Goal: Information Seeking & Learning: Learn about a topic

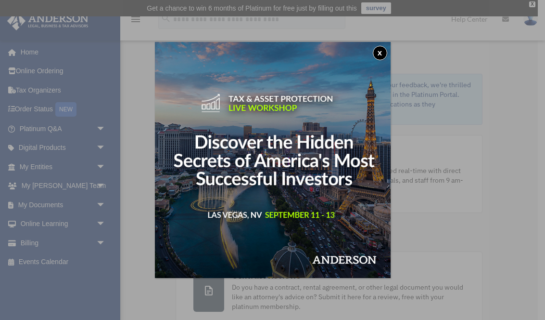
click at [372, 60] on img at bounding box center [273, 160] width 236 height 236
click at [382, 55] on button "x" at bounding box center [380, 53] width 14 height 14
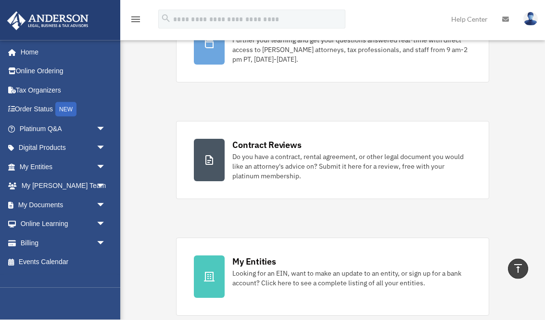
scroll to position [131, 0]
click at [103, 167] on span "arrow_drop_down" at bounding box center [105, 167] width 19 height 20
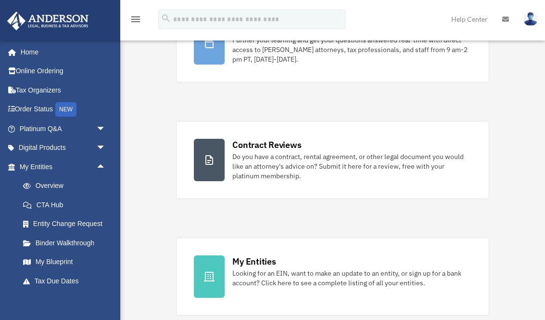
click at [94, 219] on link "Entity Change Request" at bounding box center [66, 223] width 107 height 19
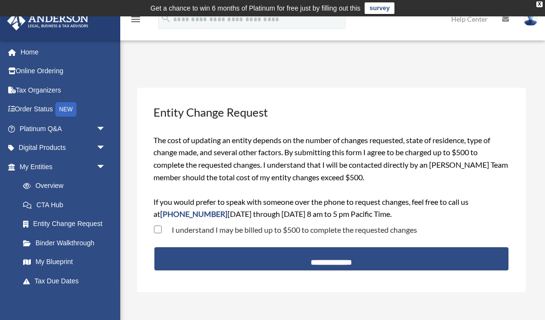
click at [78, 153] on link "Digital Products arrow_drop_down" at bounding box center [64, 147] width 114 height 19
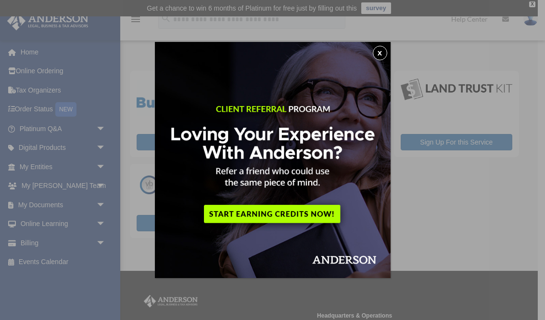
click at [383, 52] on button "x" at bounding box center [380, 53] width 14 height 14
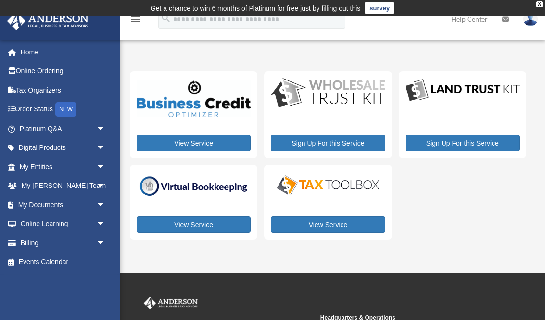
click at [453, 89] on img at bounding box center [463, 90] width 114 height 25
click at [445, 95] on img at bounding box center [463, 90] width 114 height 25
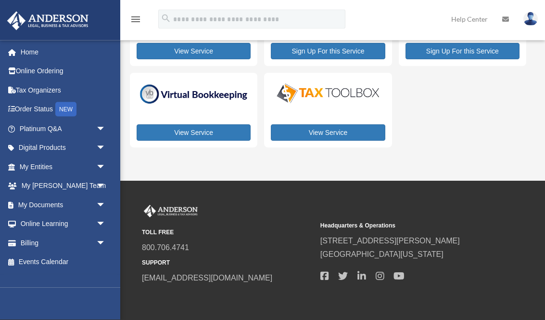
scroll to position [61, 0]
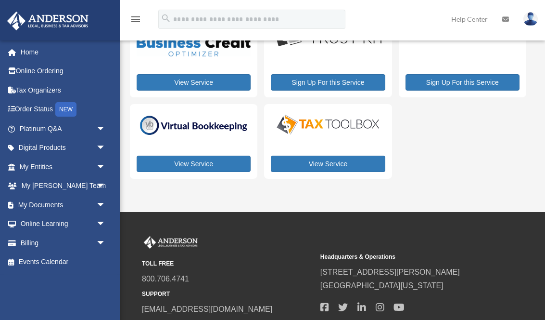
click at [34, 52] on link "Home" at bounding box center [64, 51] width 114 height 19
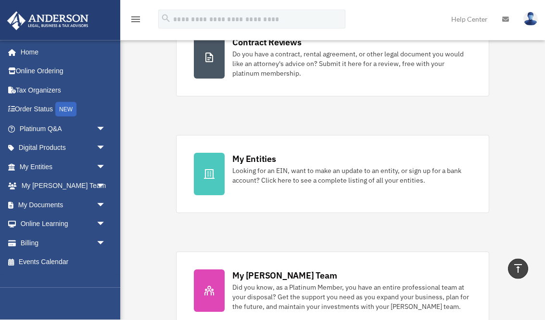
scroll to position [232, 0]
click at [368, 173] on div "Looking for an EIN, want to make an update to an entity, or sign up for a bank …" at bounding box center [351, 176] width 239 height 19
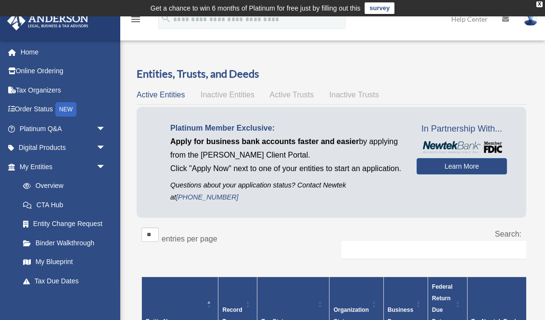
click at [468, 163] on link "Learn More" at bounding box center [462, 166] width 90 height 16
click at [463, 168] on link "Learn More" at bounding box center [462, 166] width 90 height 16
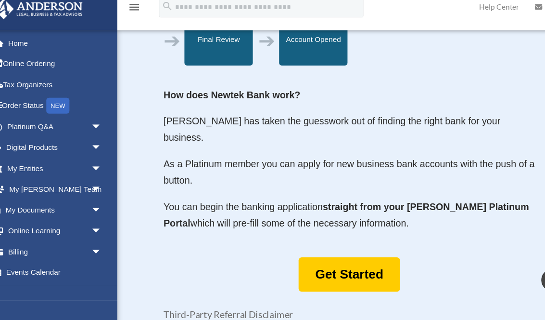
scroll to position [437, 0]
click at [346, 247] on link "Get Started" at bounding box center [332, 262] width 93 height 31
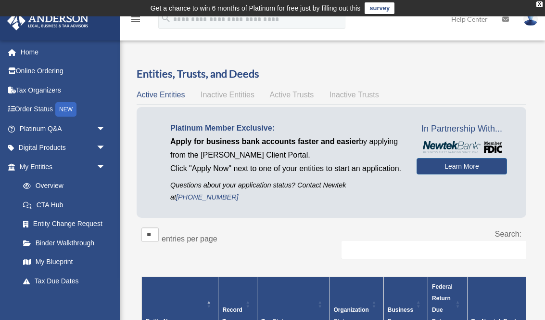
click at [139, 19] on icon "menu" at bounding box center [136, 19] width 12 height 12
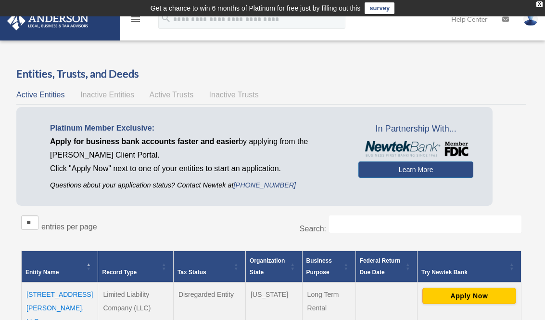
click at [139, 22] on icon "menu" at bounding box center [136, 19] width 12 height 12
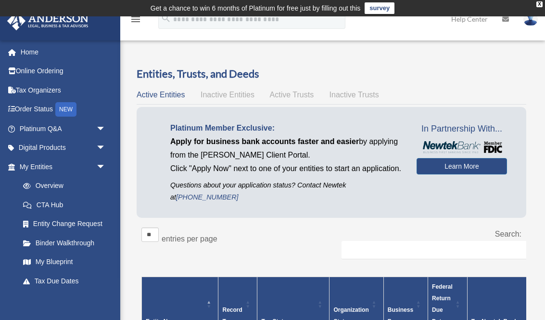
click at [109, 143] on span "arrow_drop_down" at bounding box center [105, 148] width 19 height 20
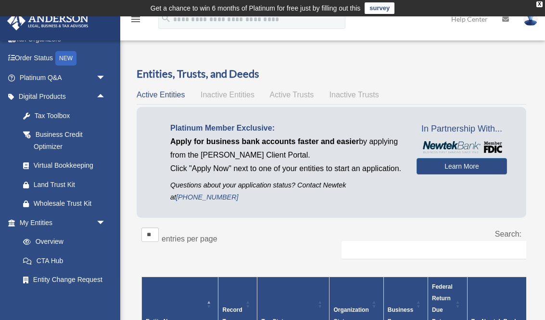
scroll to position [53, 0]
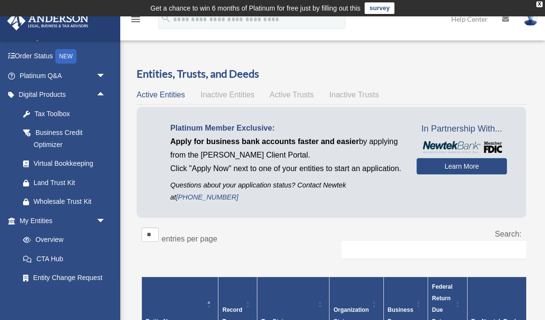
click at [67, 180] on div "Land Trust Kit" at bounding box center [71, 183] width 75 height 12
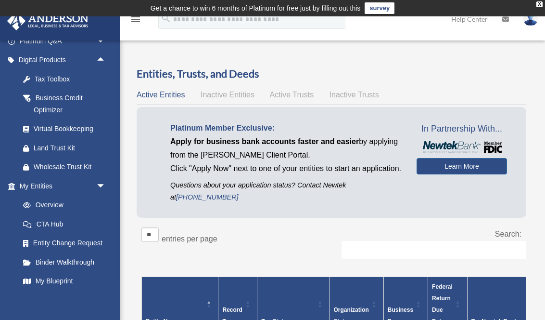
scroll to position [90, 0]
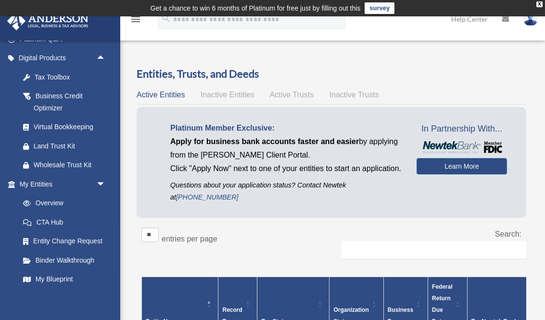
click at [60, 204] on link "Overview" at bounding box center [61, 203] width 97 height 19
click at [55, 201] on link "Overview" at bounding box center [61, 203] width 97 height 19
click at [56, 222] on link "CTA Hub" at bounding box center [64, 221] width 102 height 19
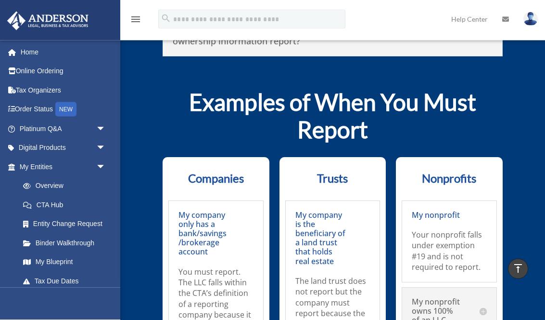
scroll to position [4837, 0]
click at [63, 187] on link "Overview" at bounding box center [66, 185] width 107 height 19
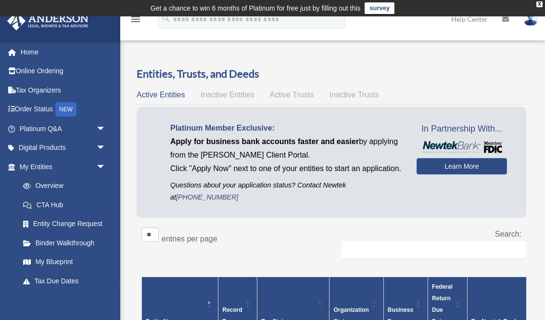
click at [108, 129] on span "arrow_drop_down" at bounding box center [105, 129] width 19 height 20
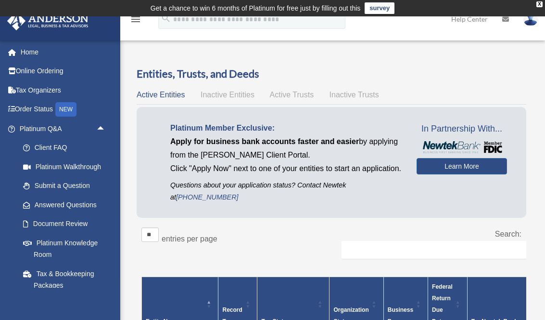
click at [83, 222] on link "Document Review" at bounding box center [66, 223] width 107 height 19
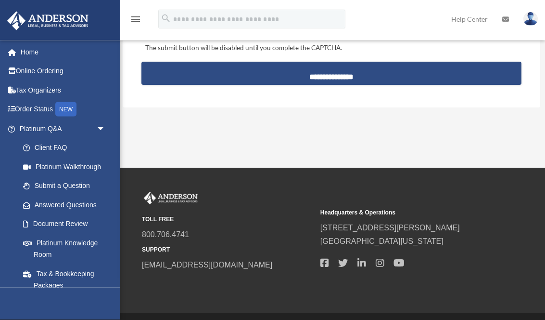
scroll to position [1038, 0]
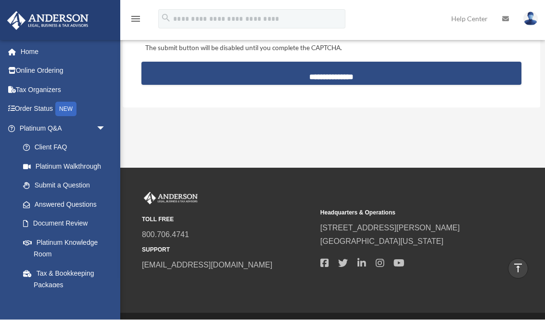
click at [86, 186] on link "Submit a Question" at bounding box center [66, 185] width 107 height 19
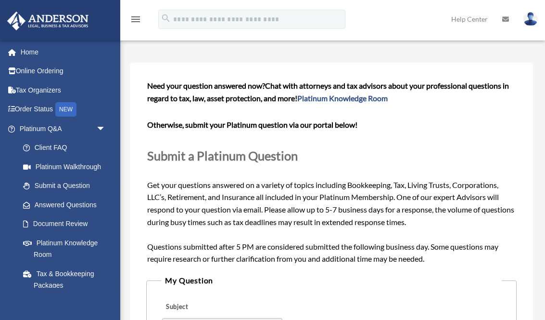
scroll to position [23, 0]
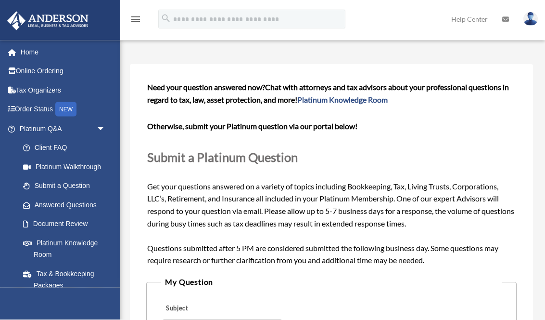
click at [67, 142] on link "Client FAQ" at bounding box center [66, 147] width 107 height 19
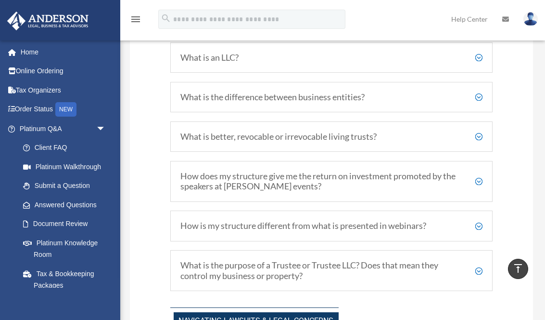
scroll to position [455, 0]
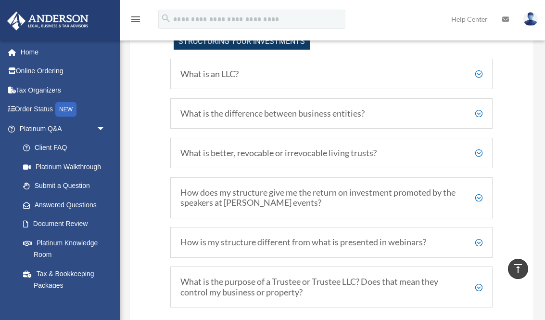
click at [364, 122] on div "What is the difference between business entities? [PERSON_NAME] Advisors primar…" at bounding box center [331, 113] width 323 height 31
click at [487, 113] on div "What is the difference between business entities? [PERSON_NAME] Advisors primar…" at bounding box center [331, 113] width 323 height 31
click at [485, 115] on div "What is the difference between business entities? [PERSON_NAME] Advisors primar…" at bounding box center [331, 113] width 323 height 31
click at [480, 123] on div "What is the difference between business entities? [PERSON_NAME] Advisors primar…" at bounding box center [331, 113] width 323 height 31
click at [485, 122] on div "What is the difference between business entities? [PERSON_NAME] Advisors primar…" at bounding box center [331, 113] width 323 height 31
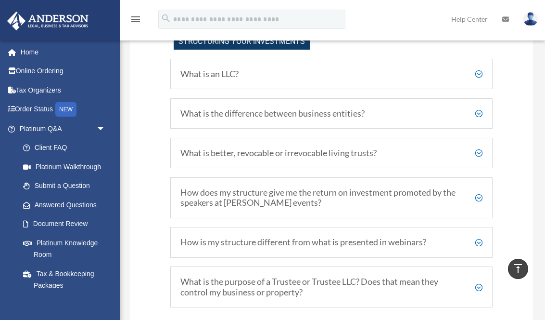
click at [340, 114] on h5 "What is the difference between business entities?" at bounding box center [332, 113] width 302 height 11
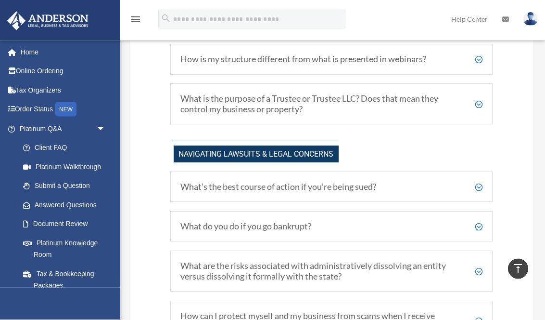
scroll to position [779, 0]
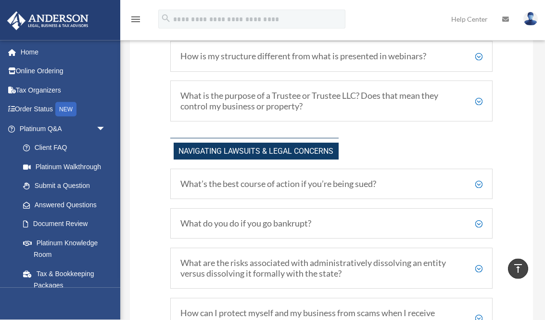
click at [486, 100] on div "What is the purpose of a Trustee or Trustee LLC? Does that mean they control my…" at bounding box center [331, 101] width 323 height 41
click at [482, 103] on h5 "What is the purpose of a Trustee or Trustee LLC? Does that mean they control my…" at bounding box center [332, 101] width 302 height 21
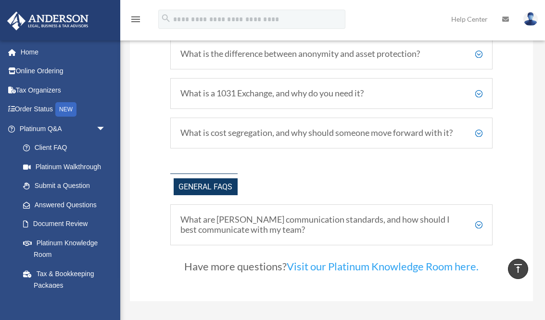
scroll to position [1889, 0]
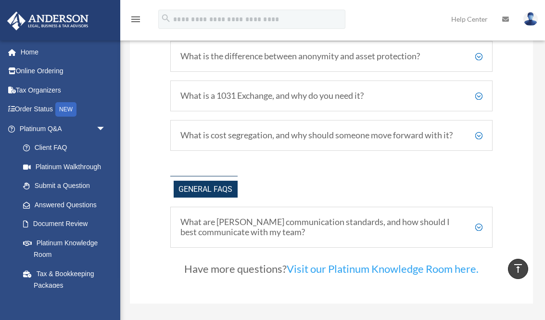
click at [90, 166] on link "Platinum Walkthrough" at bounding box center [66, 166] width 107 height 19
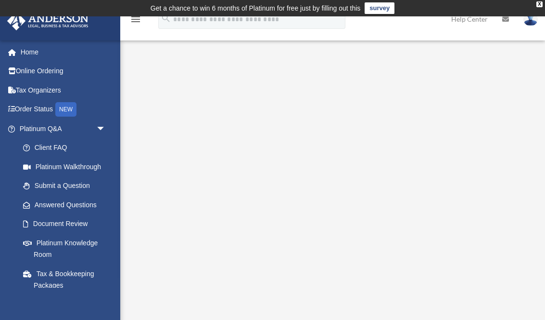
click at [61, 66] on link "Online Ordering" at bounding box center [64, 71] width 114 height 19
